Goal: Information Seeking & Learning: Learn about a topic

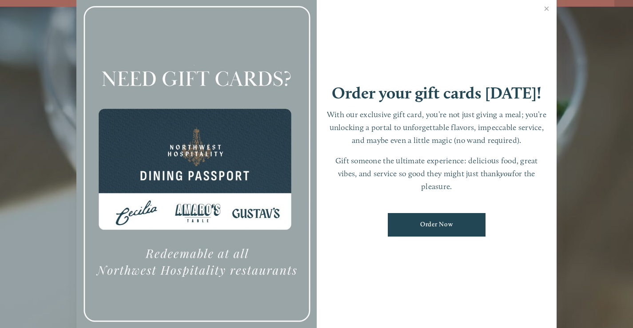
scroll to position [19, 0]
click at [548, 5] on link "Close" at bounding box center [546, 9] width 17 height 25
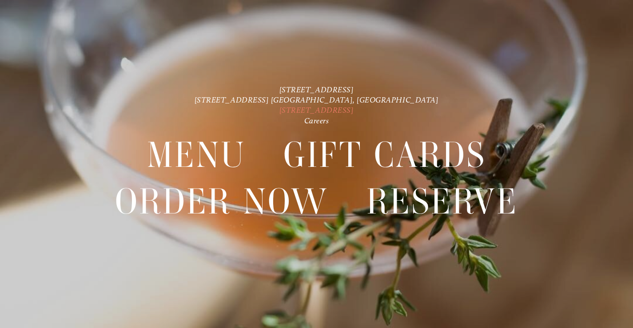
click at [328, 111] on link "[STREET_ADDRESS]" at bounding box center [317, 110] width 75 height 9
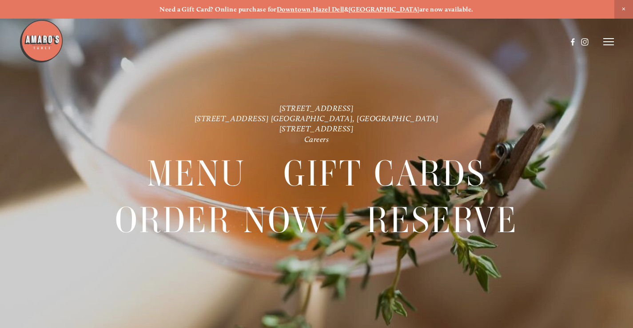
click at [609, 42] on line at bounding box center [608, 42] width 11 height 0
click at [448, 40] on span "Menu" at bounding box center [451, 42] width 16 height 8
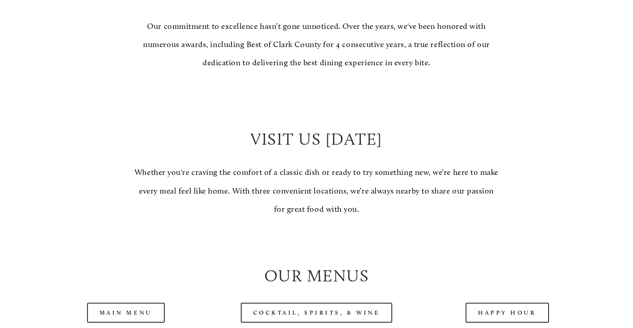
scroll to position [711, 0]
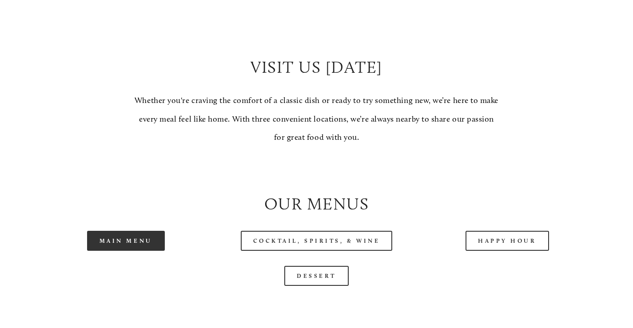
click at [123, 251] on link "Main Menu" at bounding box center [126, 241] width 78 height 20
